Goal: Transaction & Acquisition: Subscribe to service/newsletter

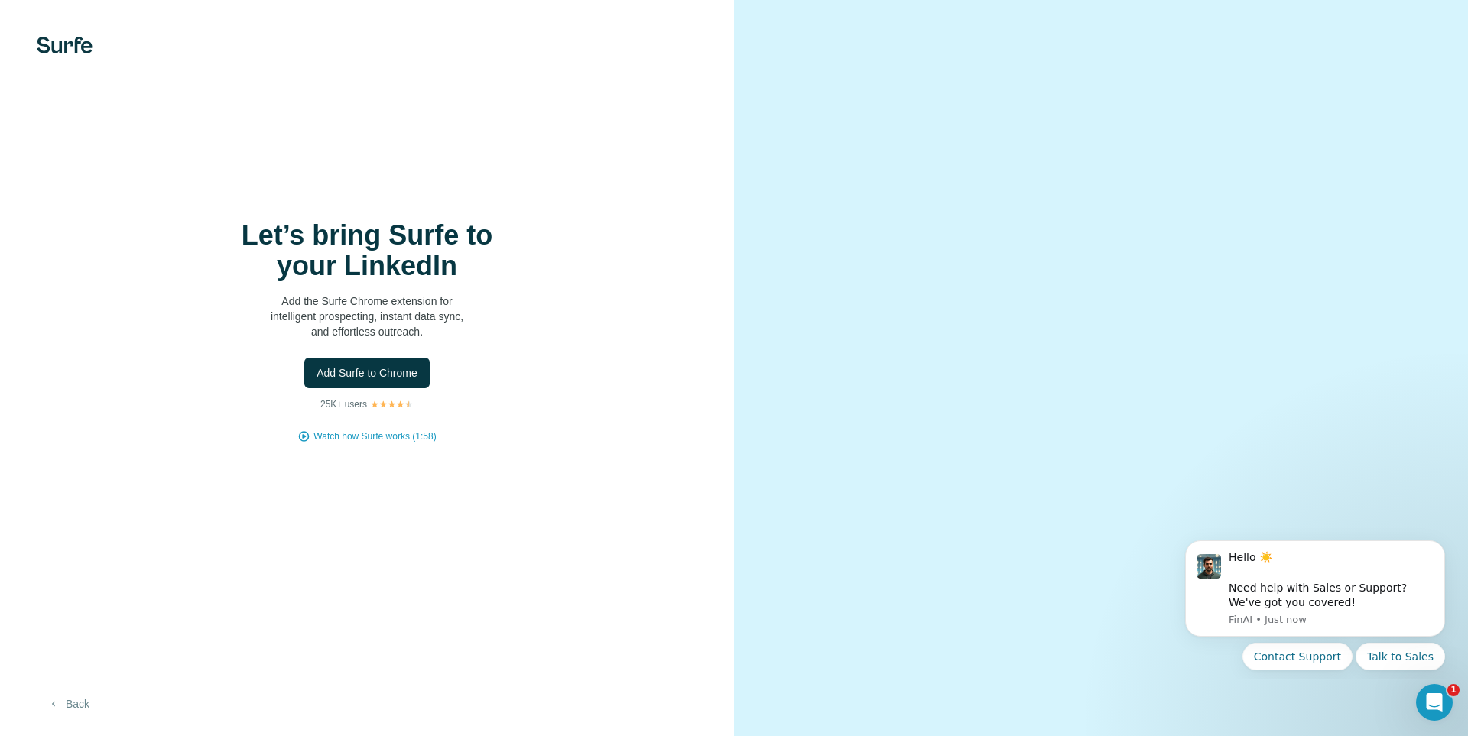
click at [74, 699] on button "Back" at bounding box center [68, 704] width 63 height 28
